Goal: Transaction & Acquisition: Book appointment/travel/reservation

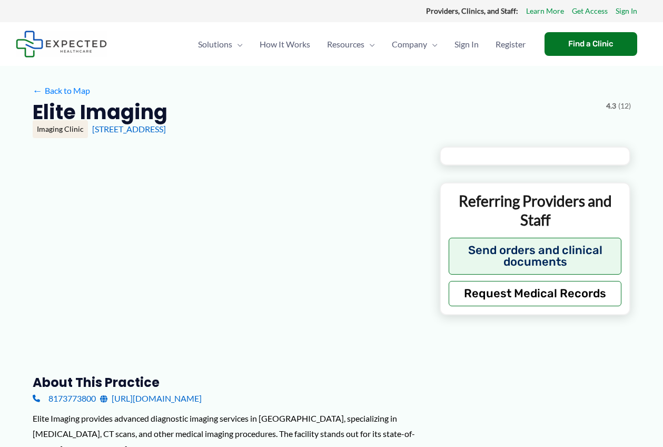
type input "**********"
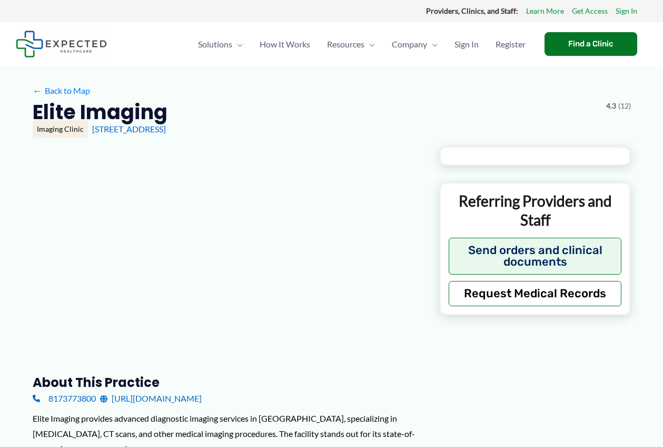
type input "**********"
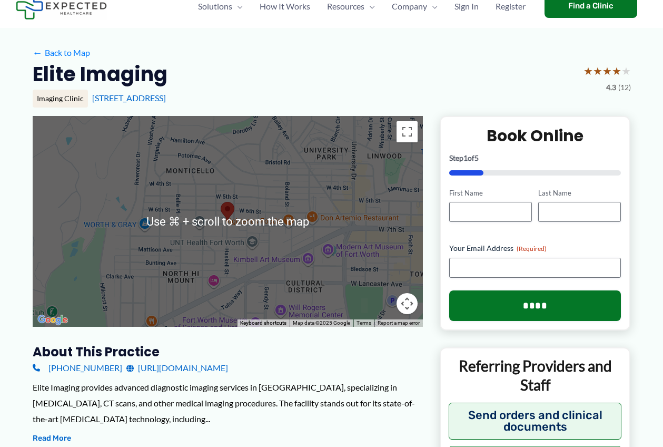
scroll to position [43, 0]
